Goal: Find contact information: Find contact information

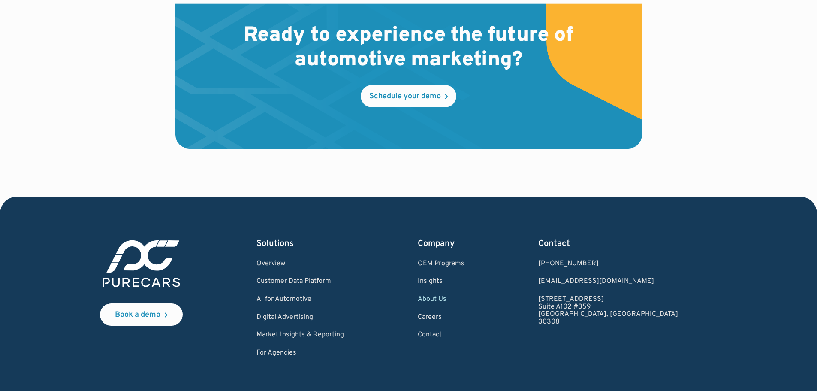
scroll to position [2534, 0]
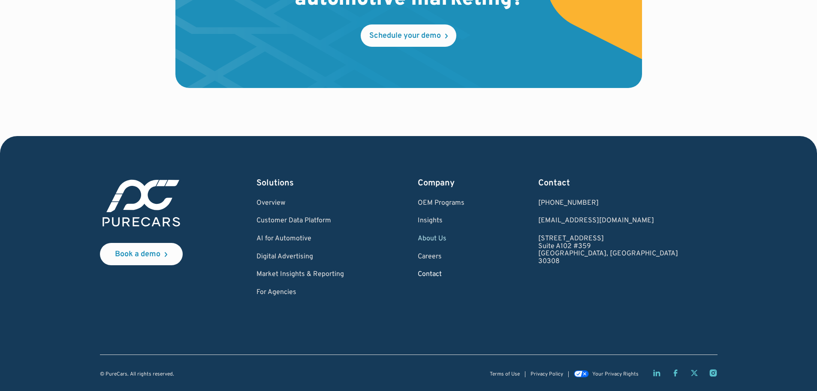
click at [465, 275] on link "Contact" at bounding box center [441, 275] width 47 height 8
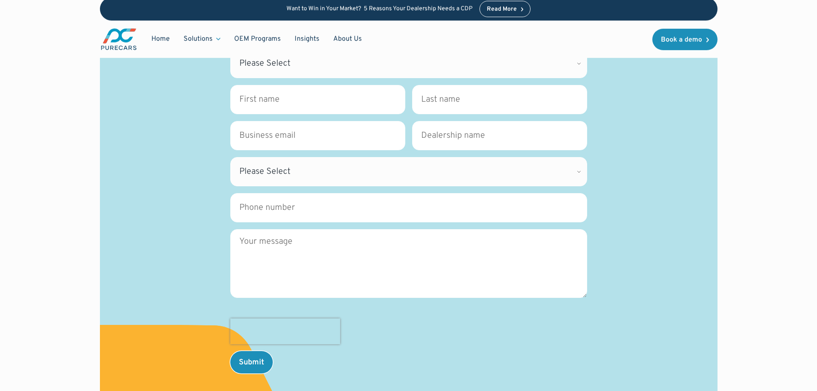
scroll to position [129, 0]
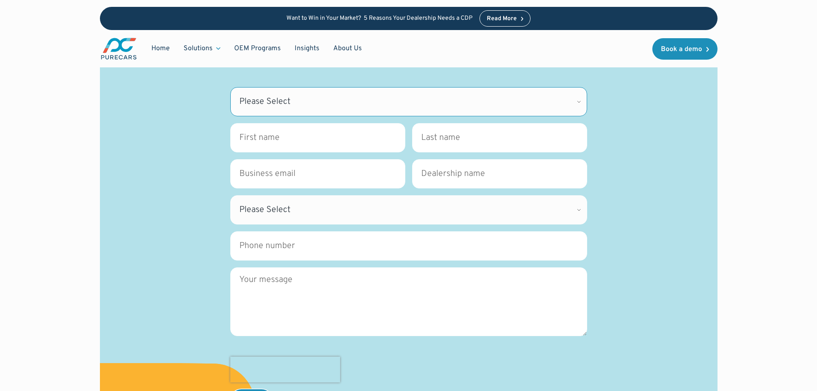
click at [281, 109] on select "Please Select CDK Support Sales Support Billing Press Other" at bounding box center [408, 101] width 357 height 29
click at [156, 204] on div "Contact Have questions, want a demo, or just need to speak to someone? We’re he…" at bounding box center [409, 200] width 577 height 424
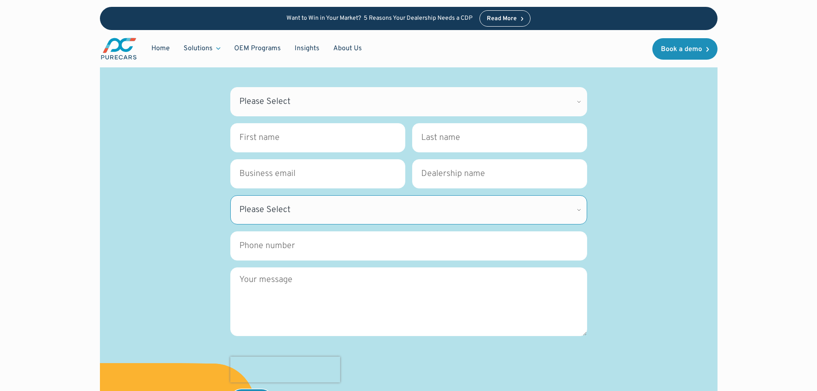
click at [267, 206] on select "Please Select [US_STATE] [US_STATE] [GEOGRAPHIC_DATA] [US_STATE] [US_STATE] [GE…" at bounding box center [408, 209] width 357 height 29
select select "AB"
click at [230, 195] on select "Please Select [US_STATE] [US_STATE] [GEOGRAPHIC_DATA] [US_STATE] [US_STATE] [GE…" at bounding box center [408, 209] width 357 height 29
click at [206, 232] on div "Contact Have questions, want a demo, or just need to speak to someone? We’re he…" at bounding box center [409, 200] width 577 height 424
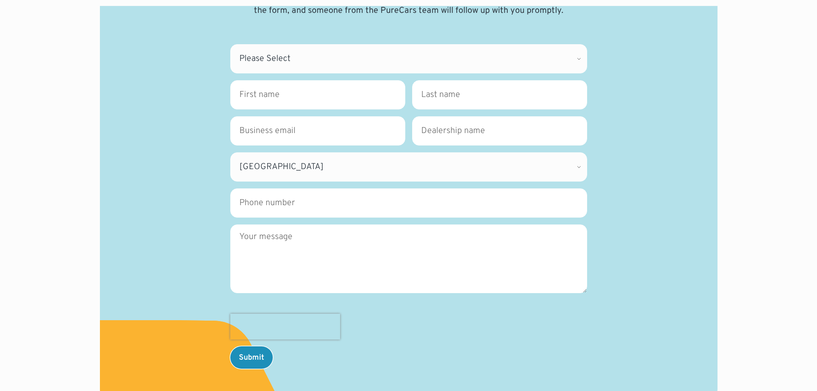
scroll to position [429, 0]
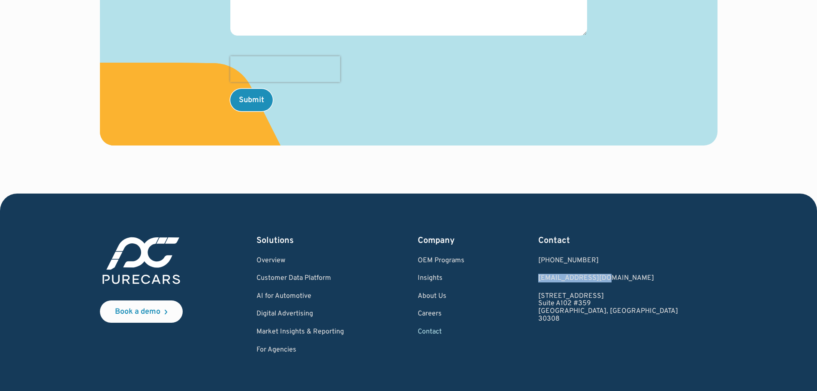
drag, startPoint x: 663, startPoint y: 277, endPoint x: 592, endPoint y: 280, distance: 71.3
click at [592, 280] on div "Book a demo Solutions Overview Customer Data Platform AI for Automotive Digital…" at bounding box center [409, 294] width 618 height 119
copy link "[EMAIL_ADDRESS][DOMAIN_NAME]"
